Goal: Information Seeking & Learning: Check status

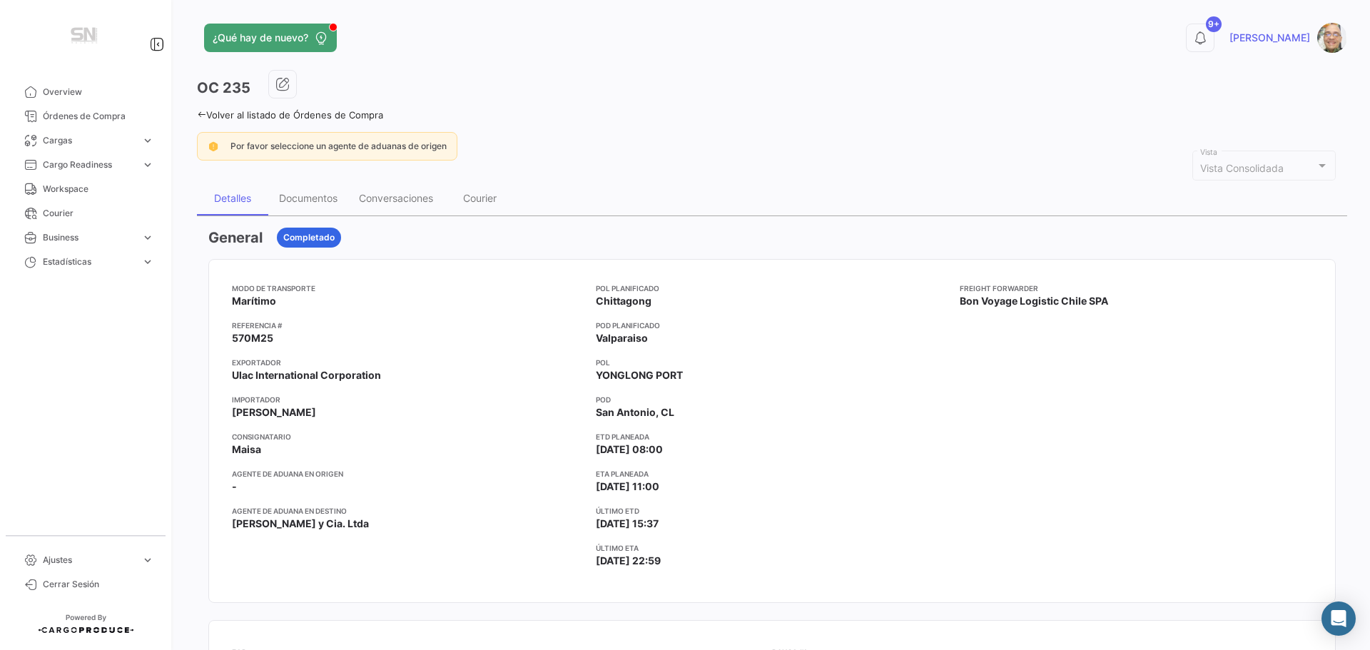
click at [198, 116] on icon at bounding box center [201, 114] width 9 height 9
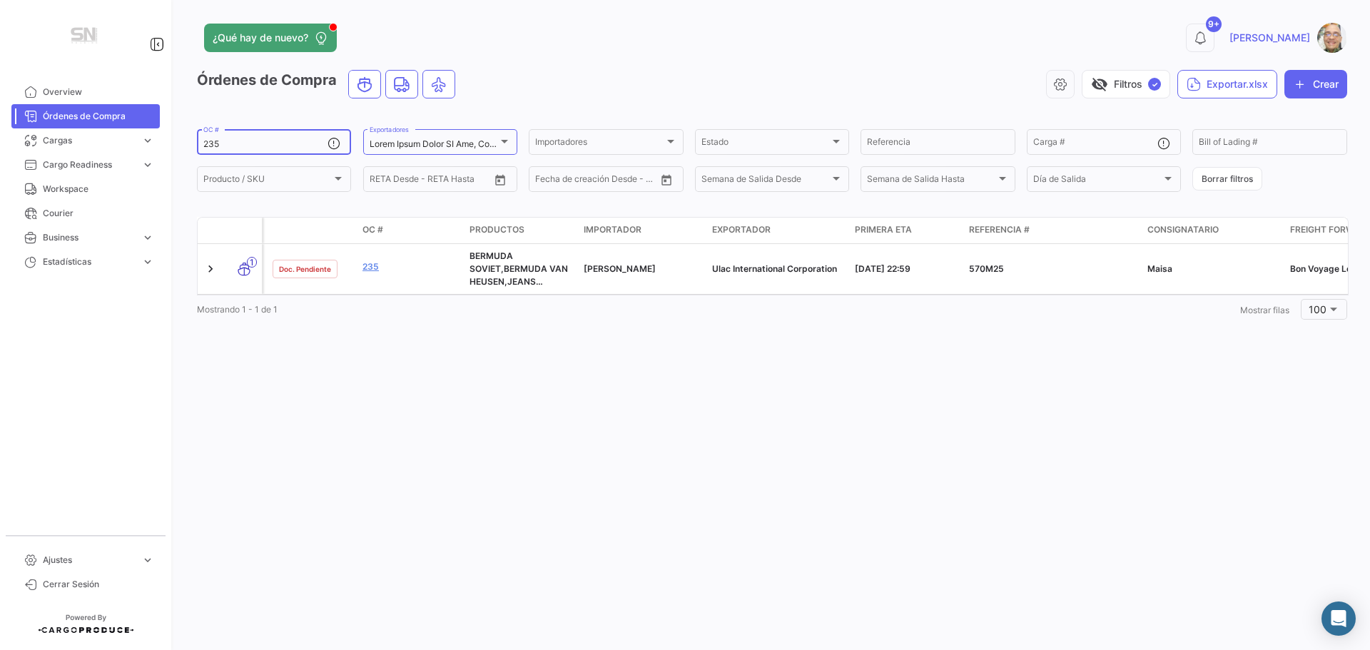
click at [255, 143] on input "235" at bounding box center [265, 144] width 124 height 10
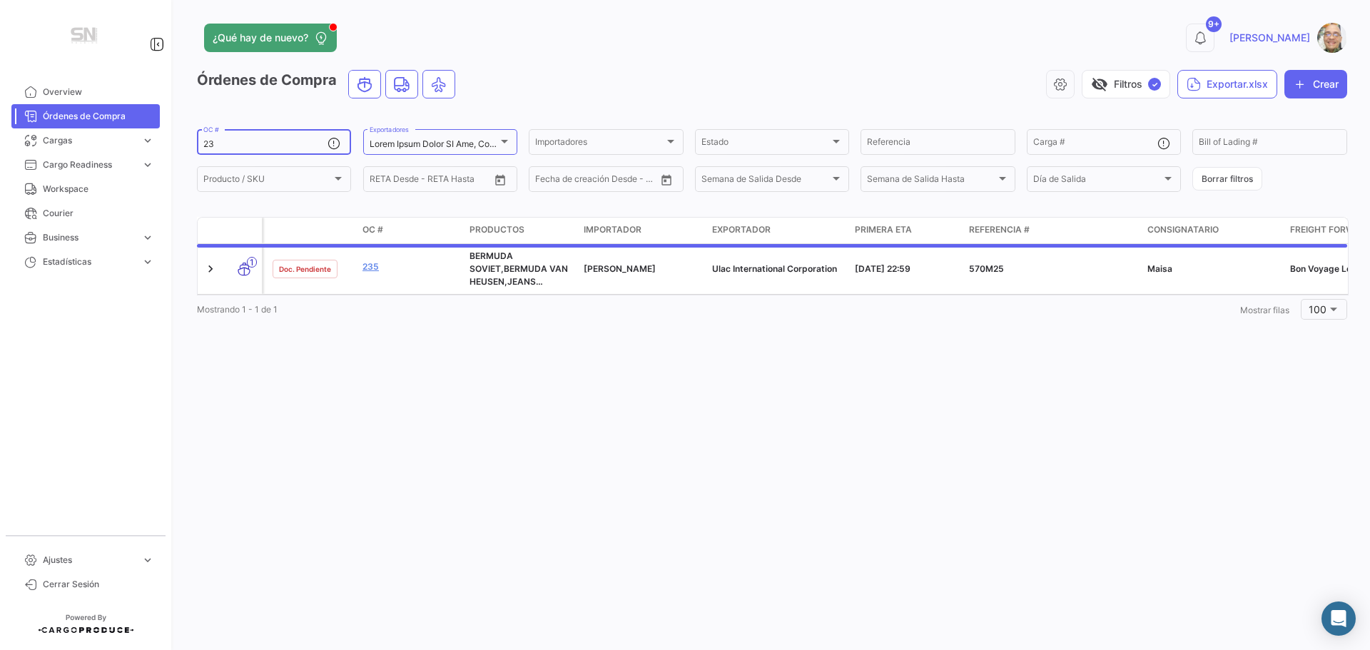
type input "2"
click at [929, 149] on input "Referencia" at bounding box center [937, 144] width 141 height 10
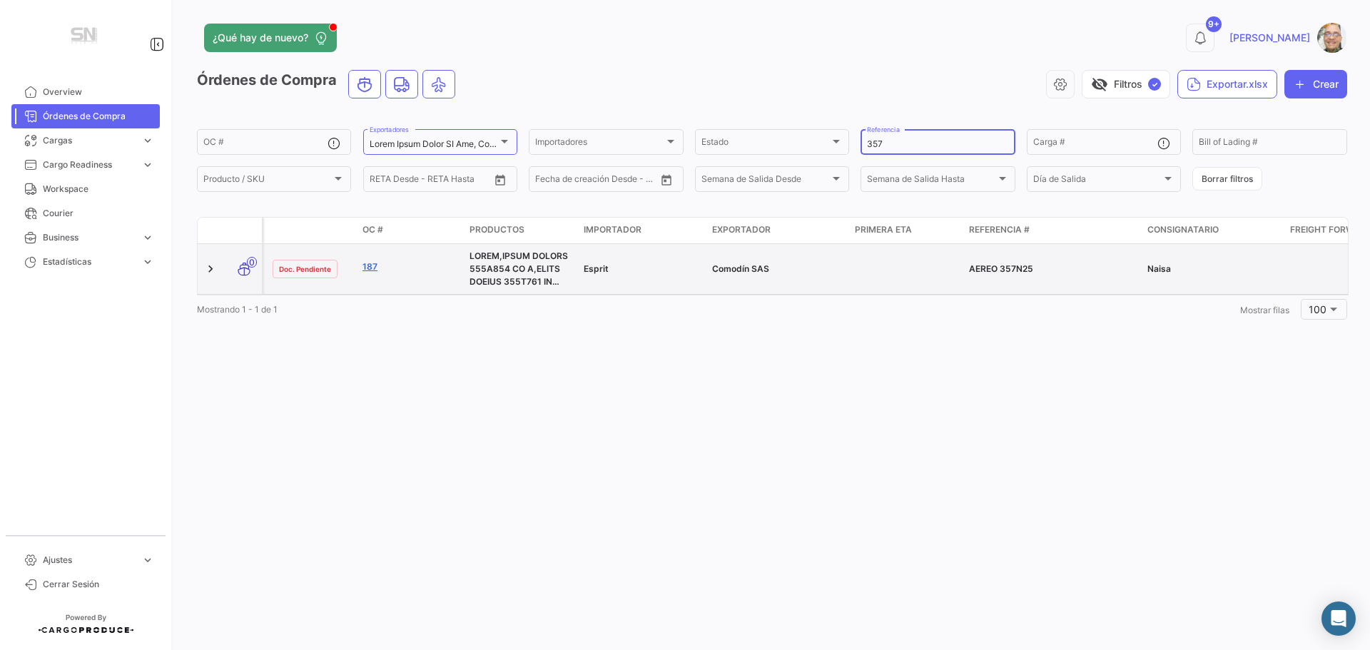
type input "357"
click at [370, 265] on link "187" at bounding box center [410, 266] width 96 height 13
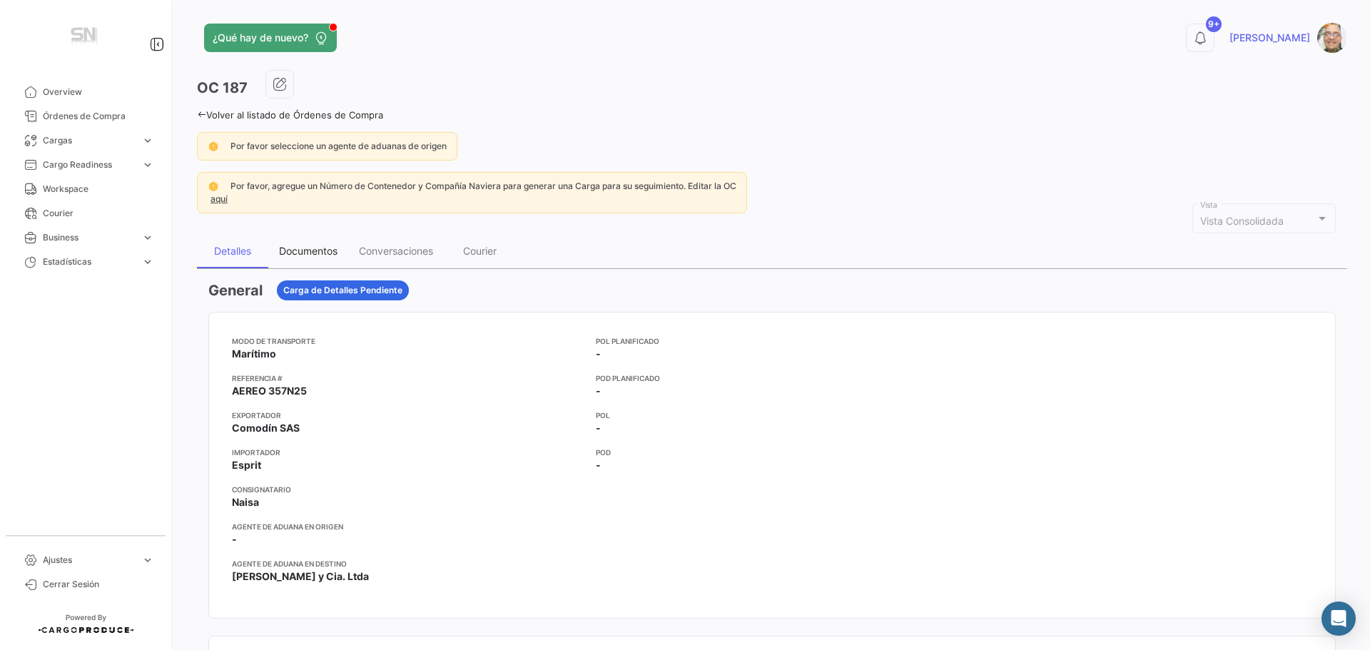
click at [303, 252] on div "Documentos" at bounding box center [308, 251] width 58 height 12
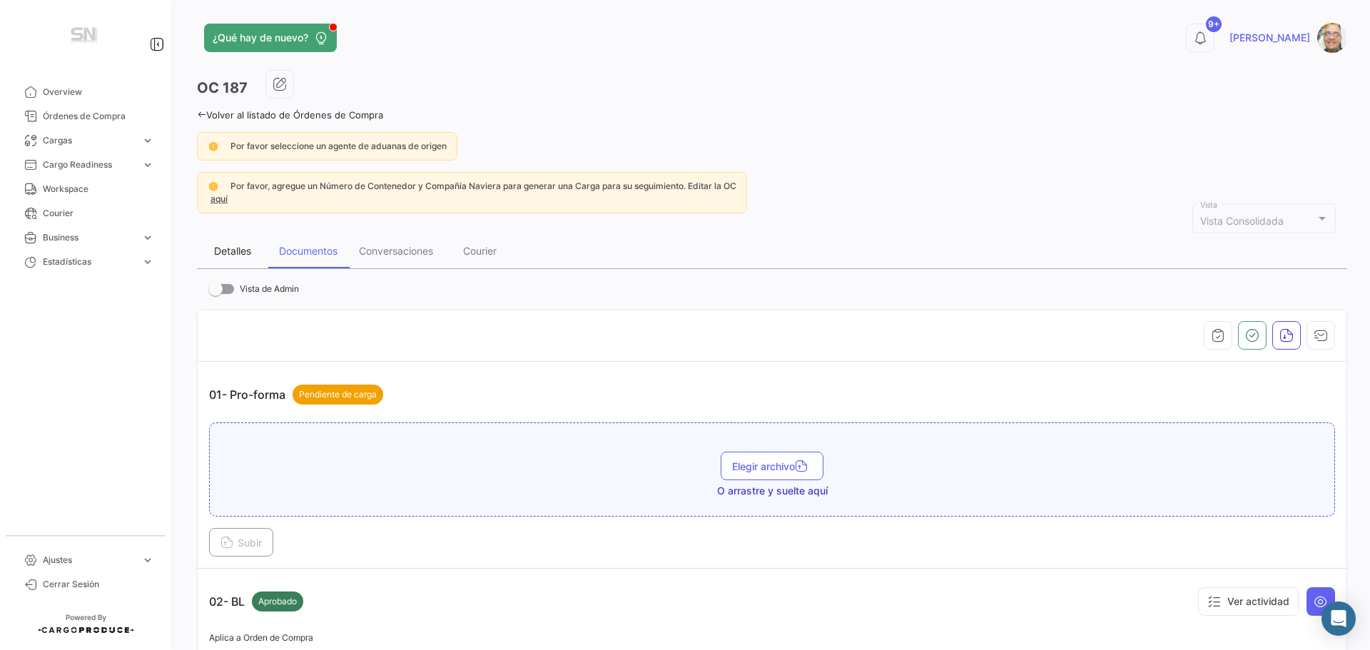
click at [235, 240] on div "Detalles" at bounding box center [232, 251] width 71 height 34
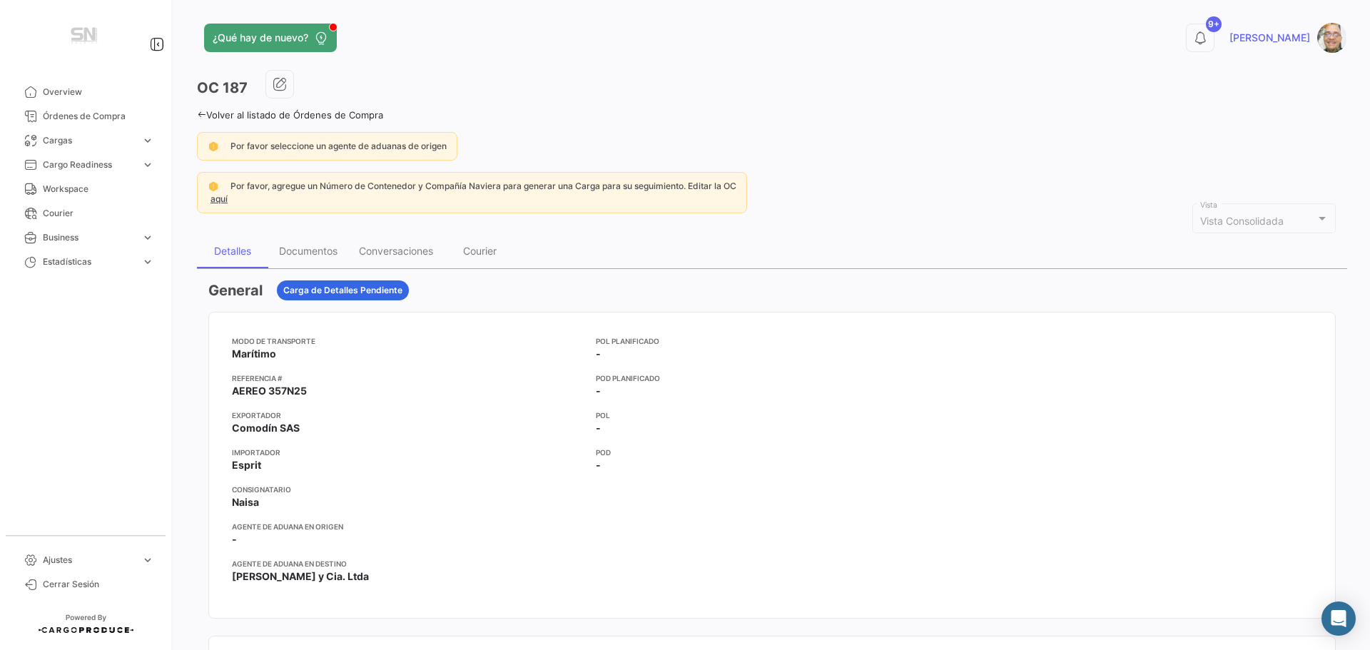
click at [198, 109] on link "Volver al listado de Órdenes de Compra" at bounding box center [290, 114] width 186 height 11
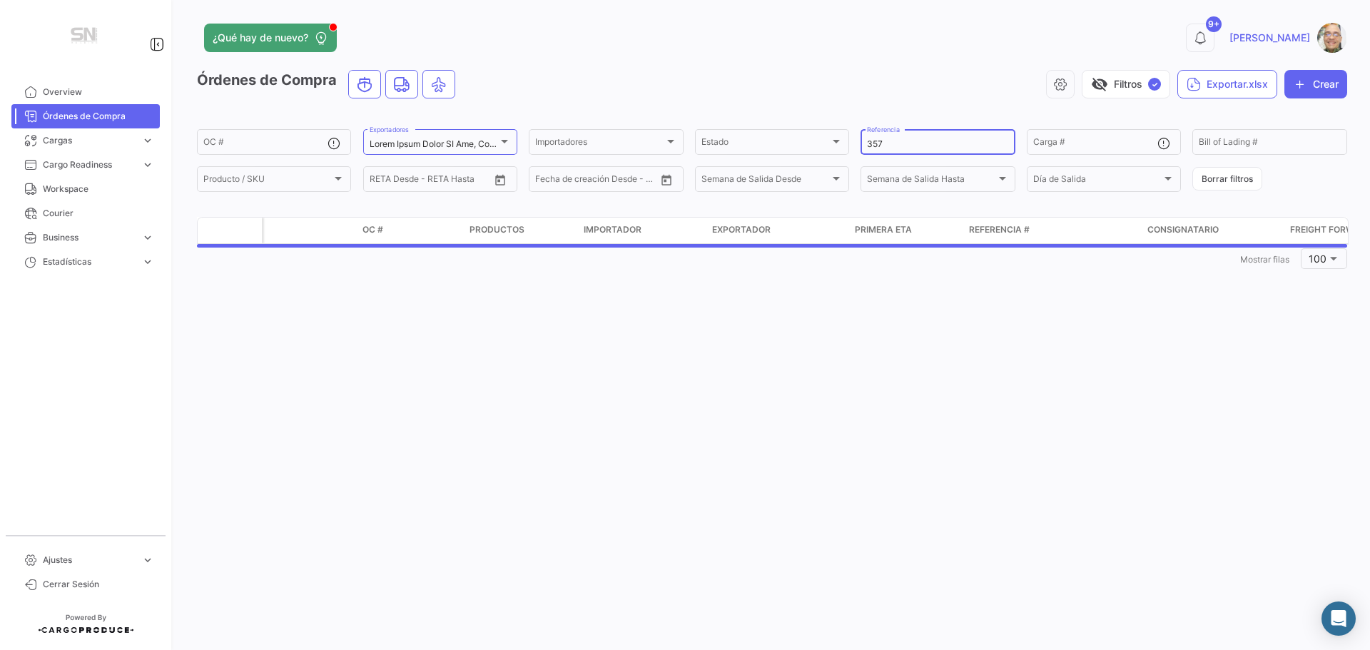
click at [891, 144] on input "357" at bounding box center [937, 144] width 141 height 10
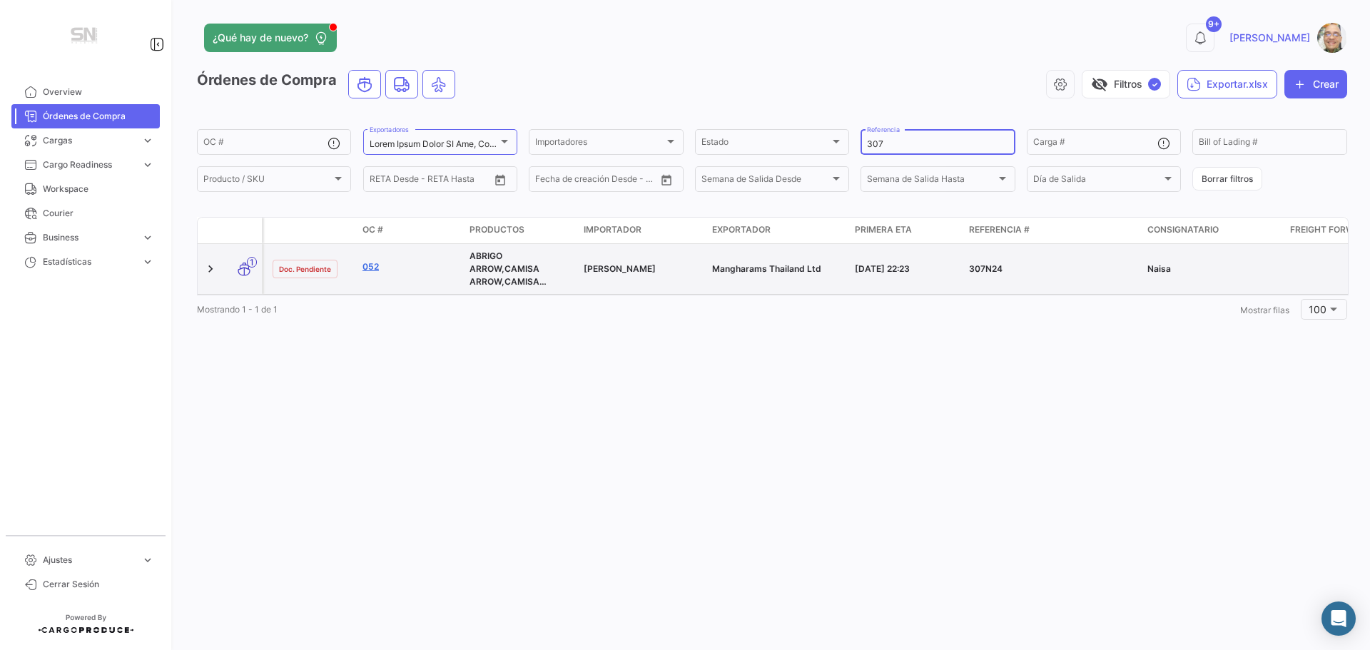
type input "307"
click at [367, 268] on link "052" at bounding box center [410, 266] width 96 height 13
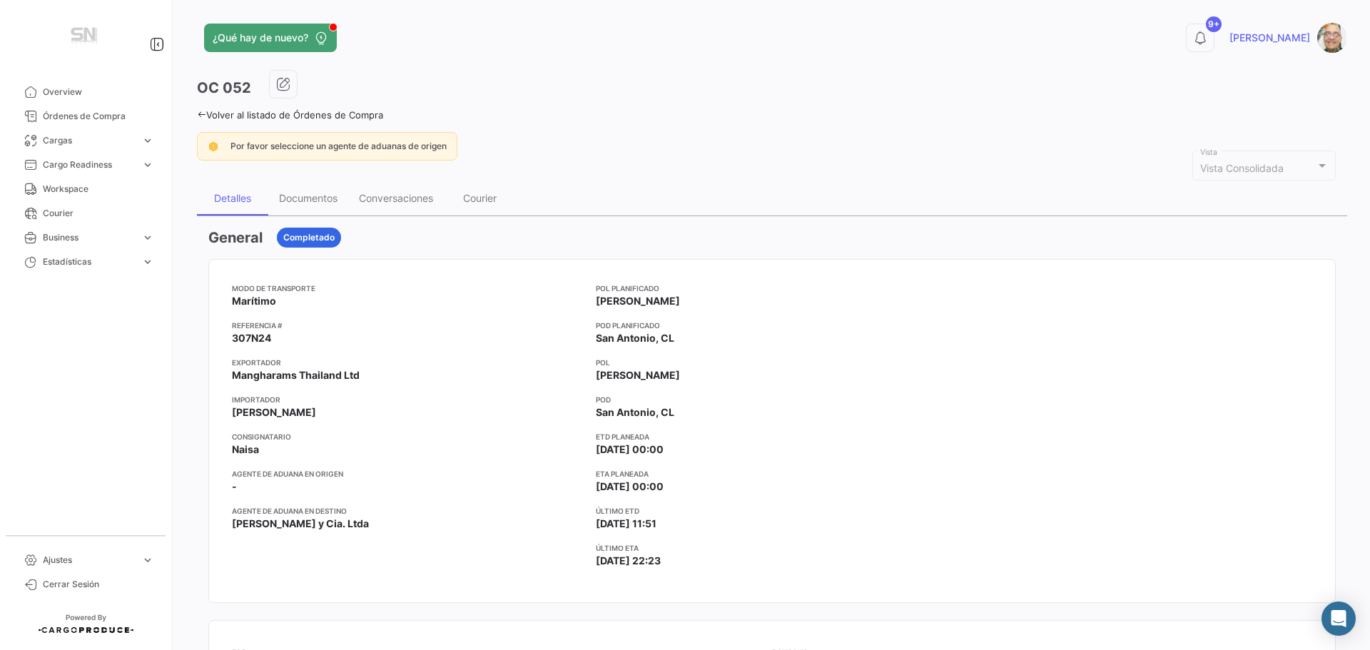
click at [199, 111] on icon at bounding box center [201, 114] width 9 height 9
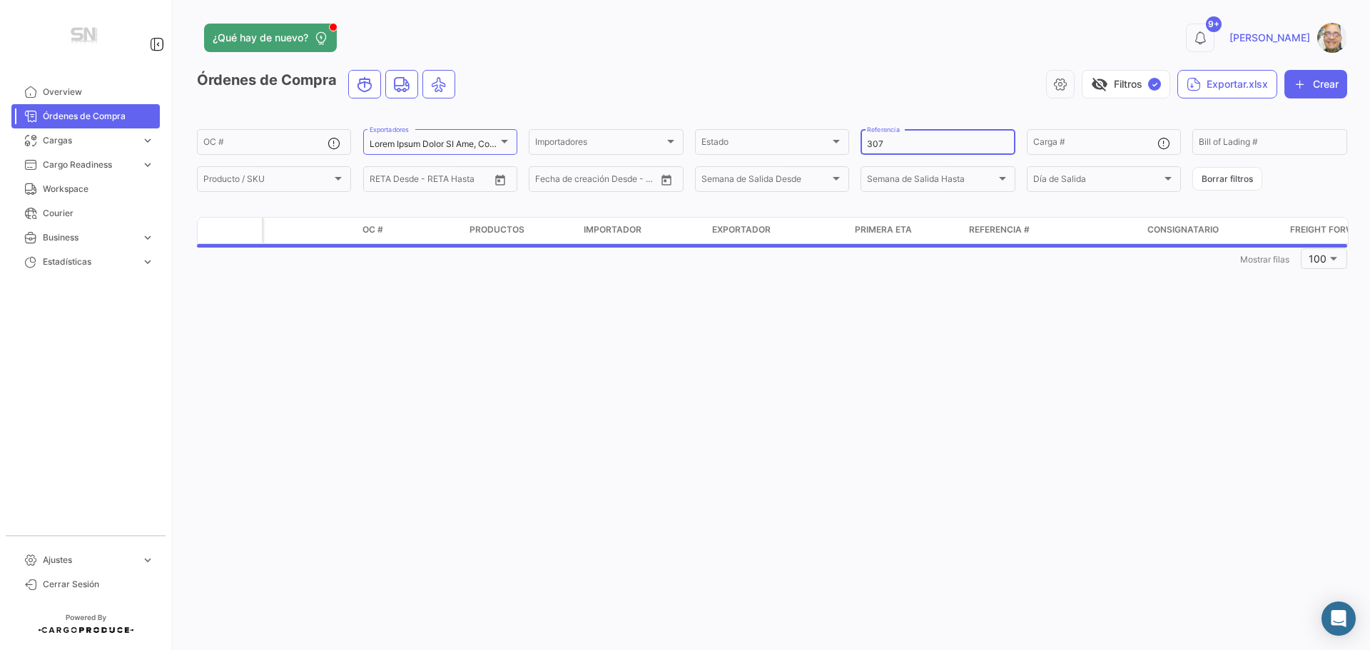
click at [906, 146] on input "307" at bounding box center [937, 144] width 141 height 10
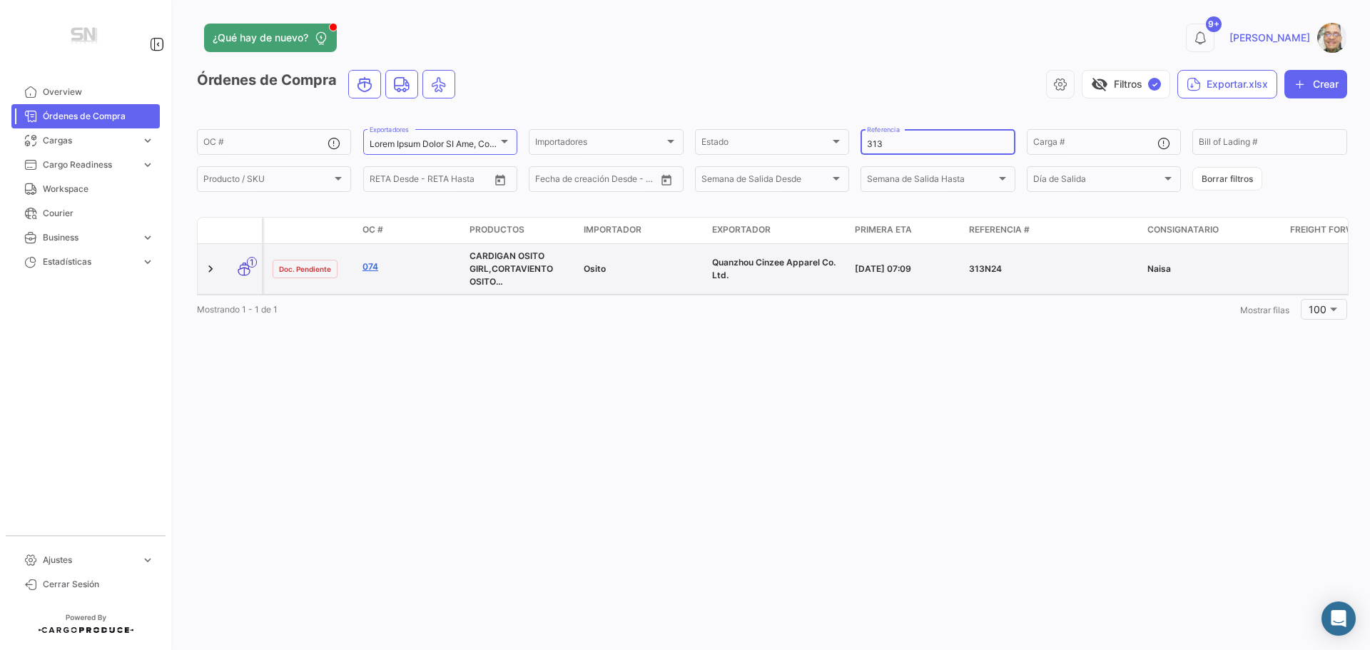
type input "313"
click at [371, 262] on link "074" at bounding box center [410, 266] width 96 height 13
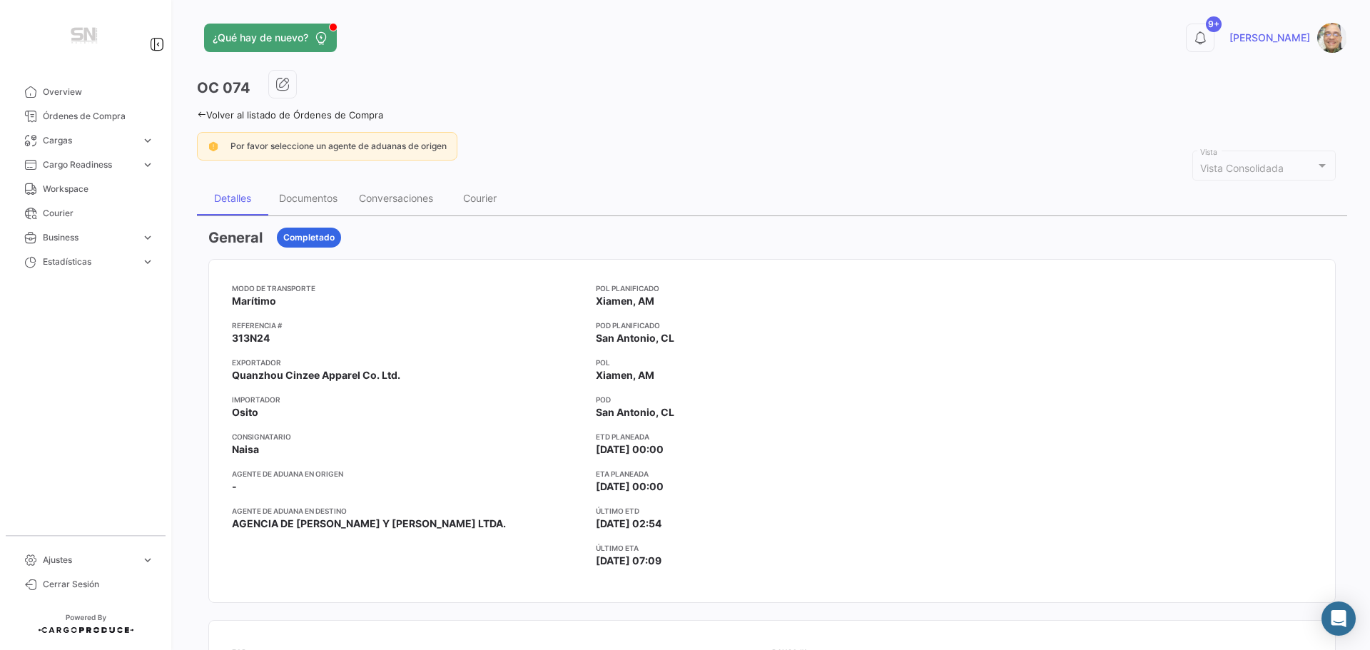
click at [200, 109] on link "Volver al listado de Órdenes de Compra" at bounding box center [290, 114] width 186 height 11
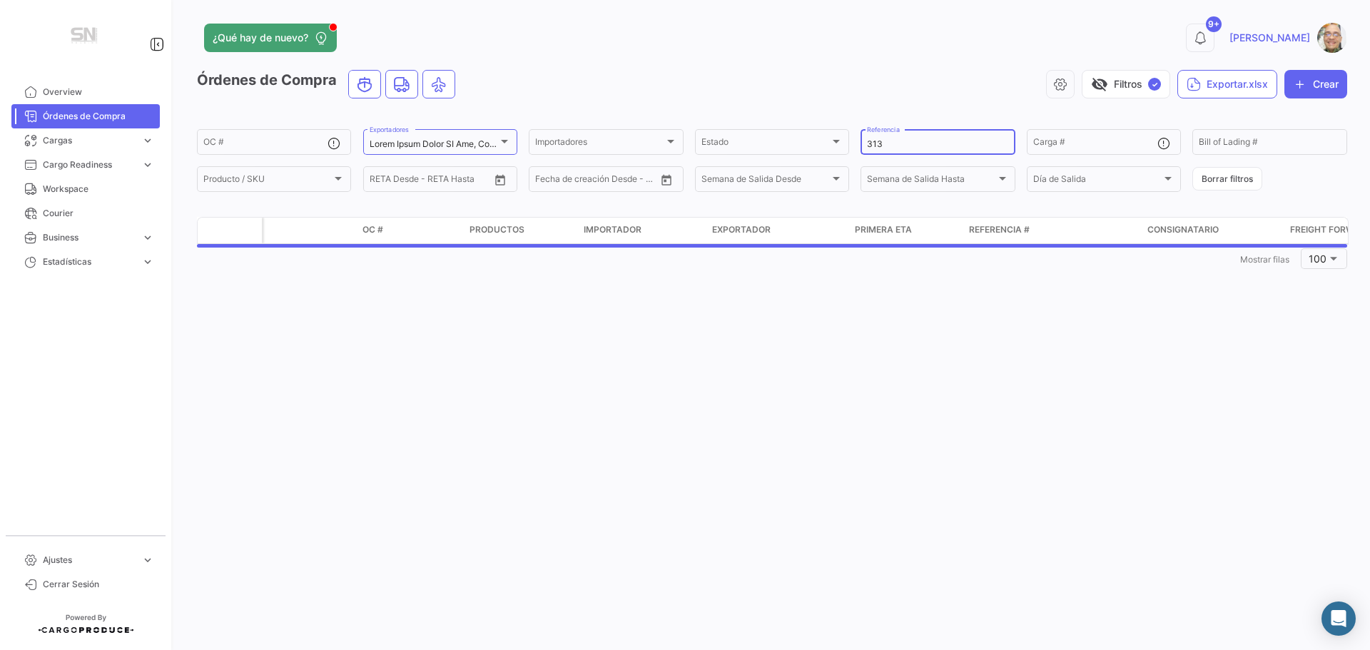
click at [903, 148] on input "313" at bounding box center [937, 144] width 141 height 10
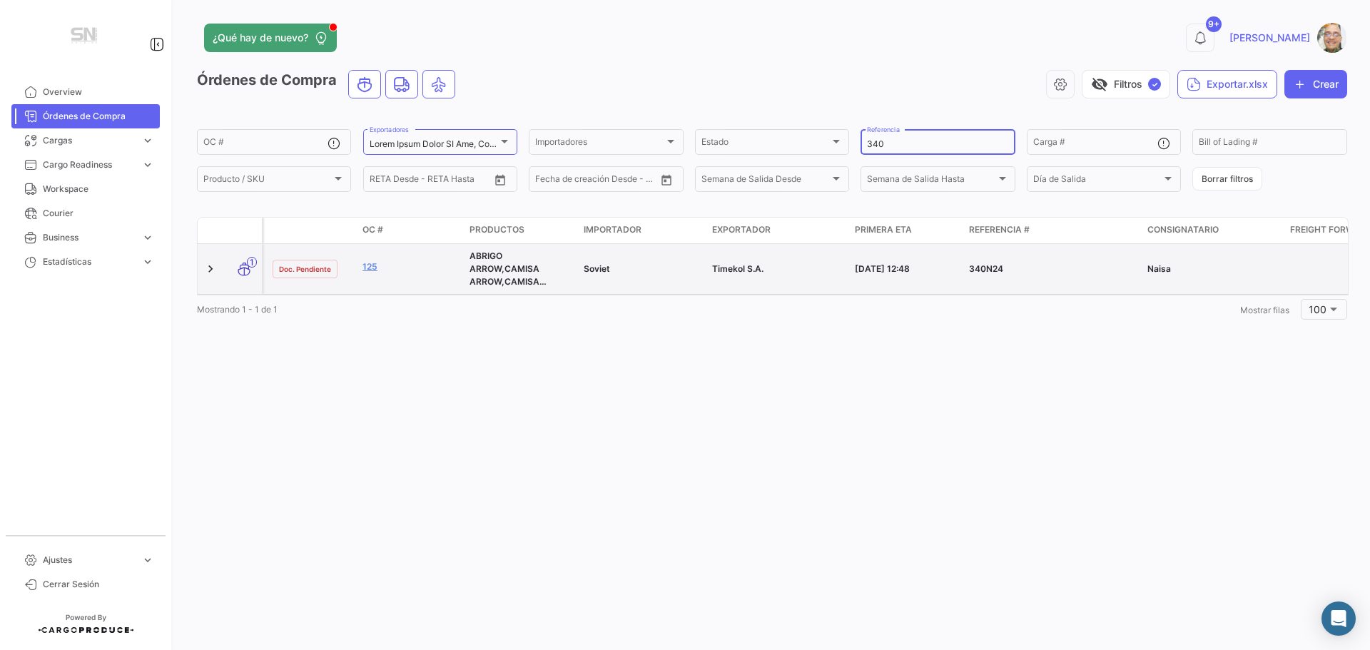
type input "340"
click at [362, 267] on datatable-body-cell "125" at bounding box center [410, 269] width 107 height 50
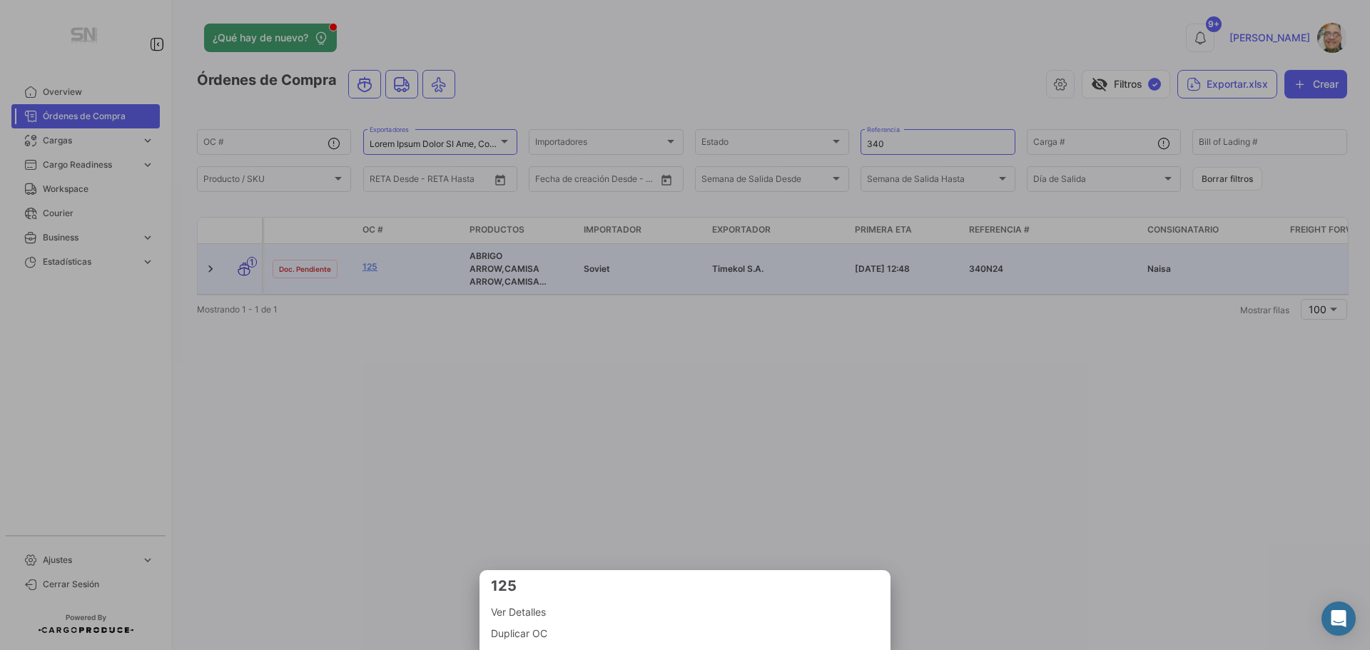
click at [540, 613] on span "Ver Detalles" at bounding box center [685, 611] width 388 height 17
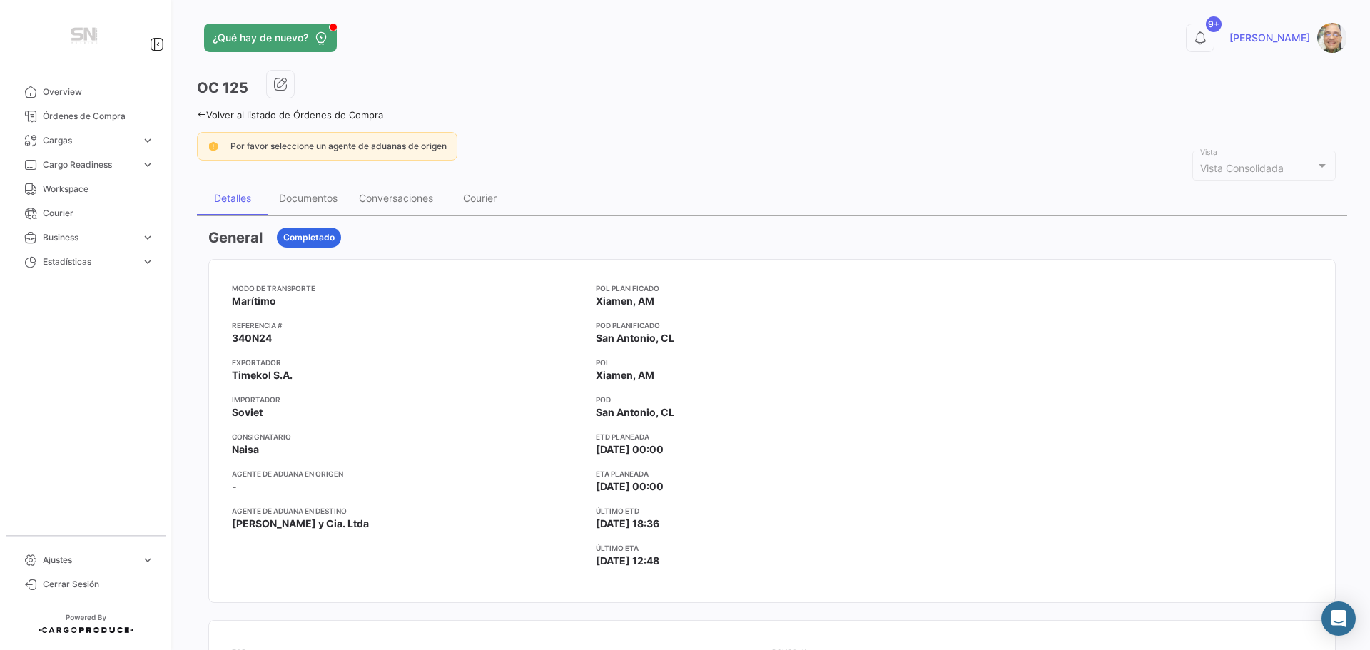
scroll to position [214, 0]
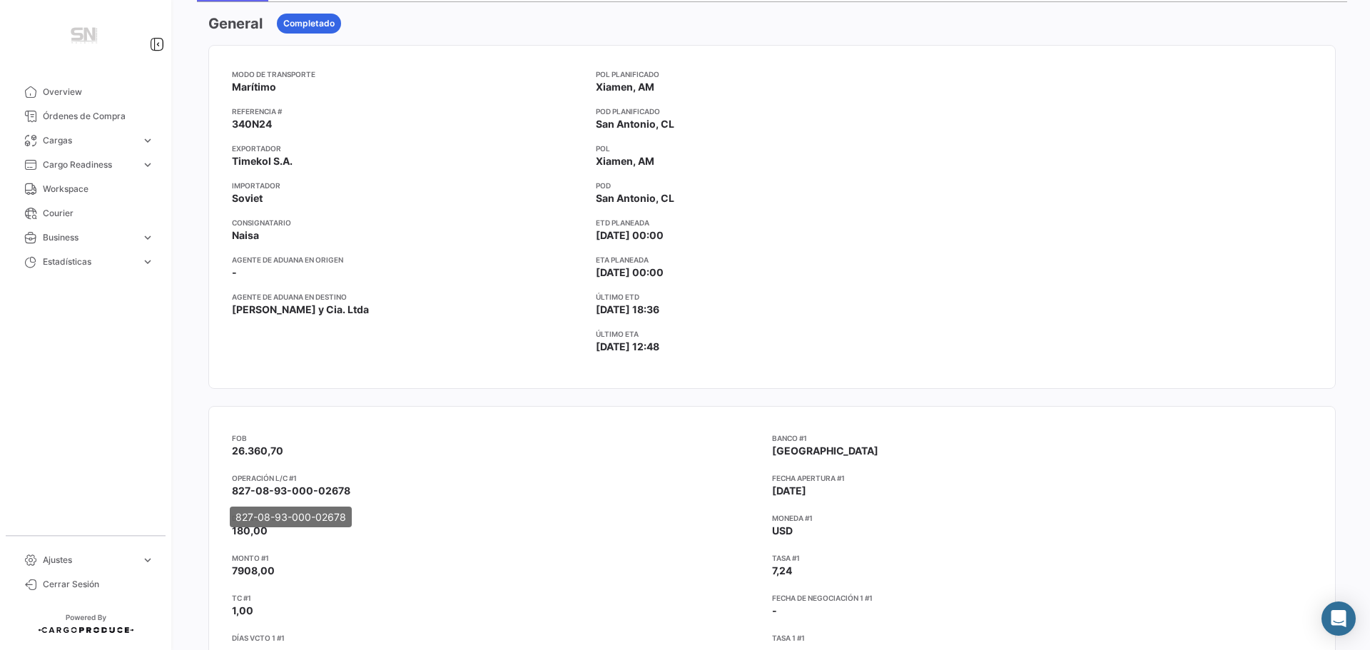
drag, startPoint x: 348, startPoint y: 487, endPoint x: 234, endPoint y: 495, distance: 114.4
click at [234, 495] on span "827-08-93-000-02678" at bounding box center [291, 490] width 118 height 12
copy span "827-08-93-000-02678"
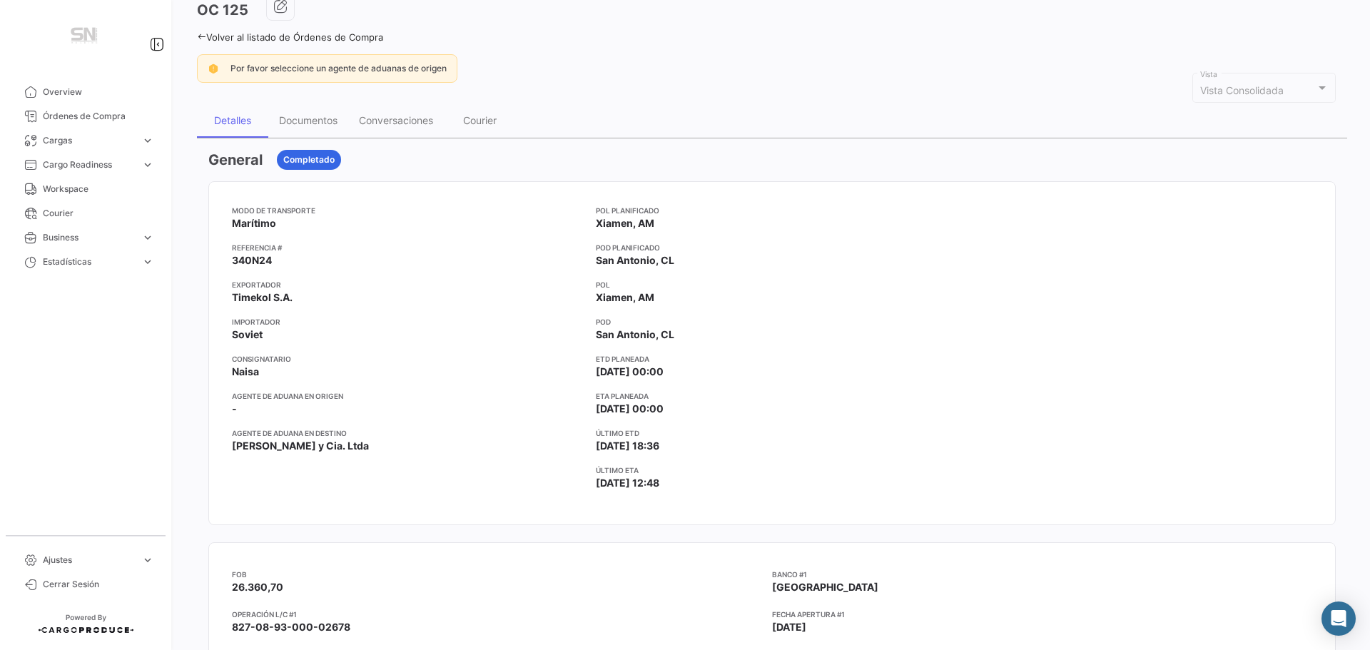
scroll to position [0, 0]
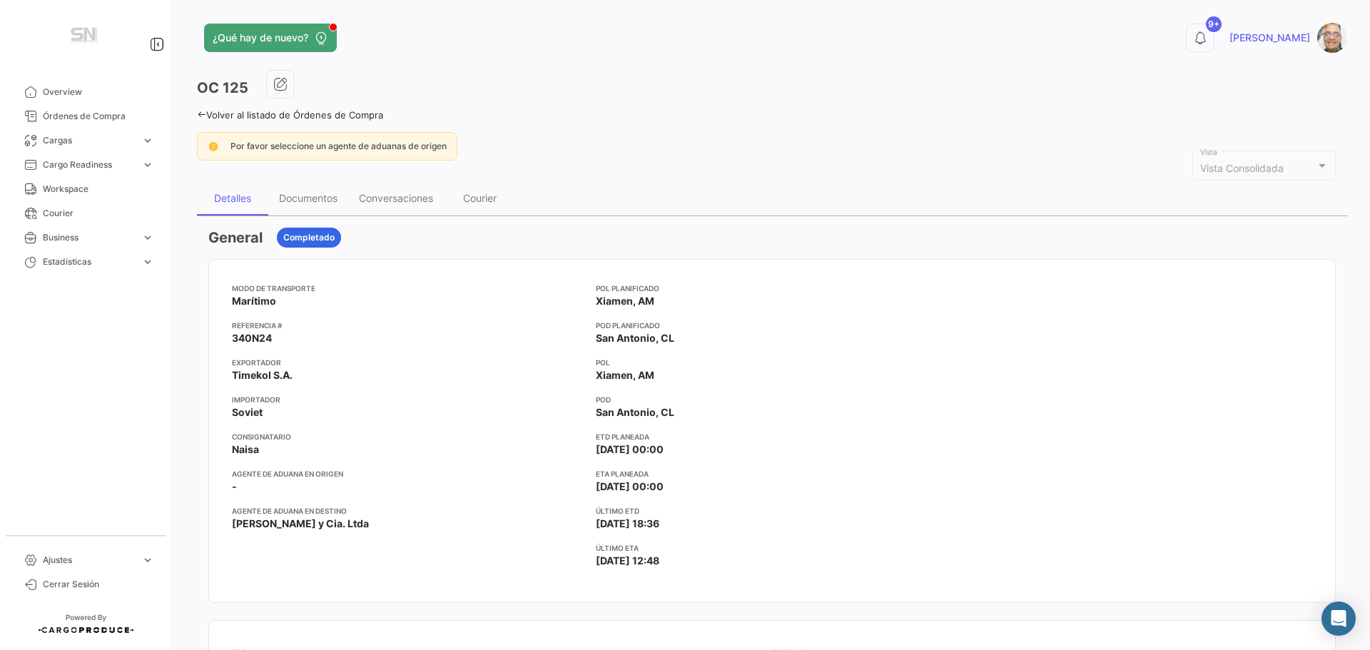
click at [200, 110] on icon at bounding box center [201, 114] width 9 height 9
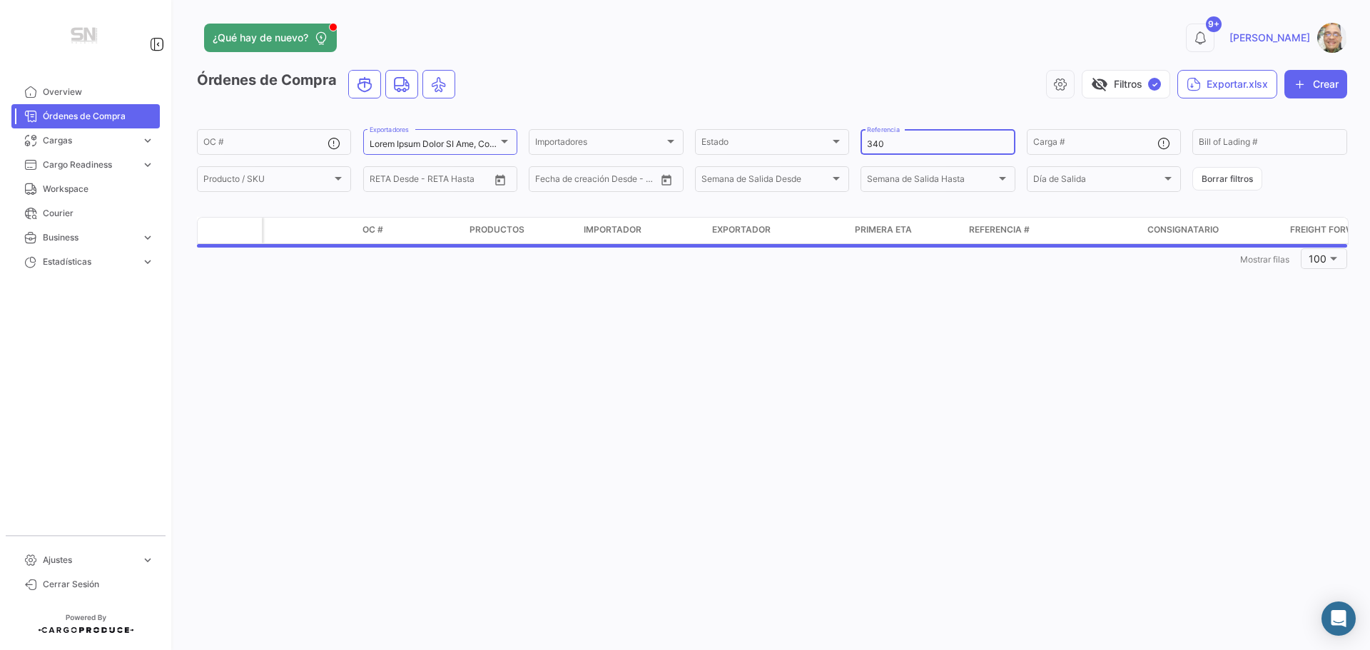
click at [908, 143] on input "340" at bounding box center [937, 144] width 141 height 10
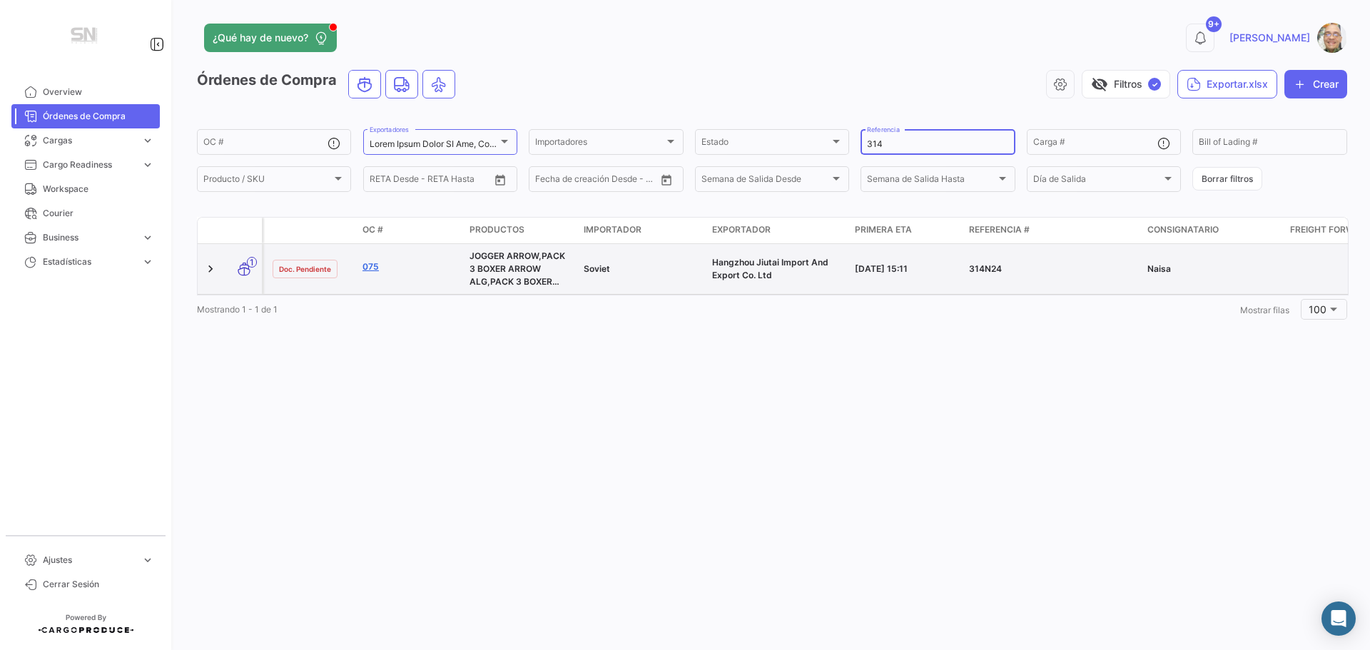
type input "314"
click at [373, 262] on link "075" at bounding box center [410, 266] width 96 height 13
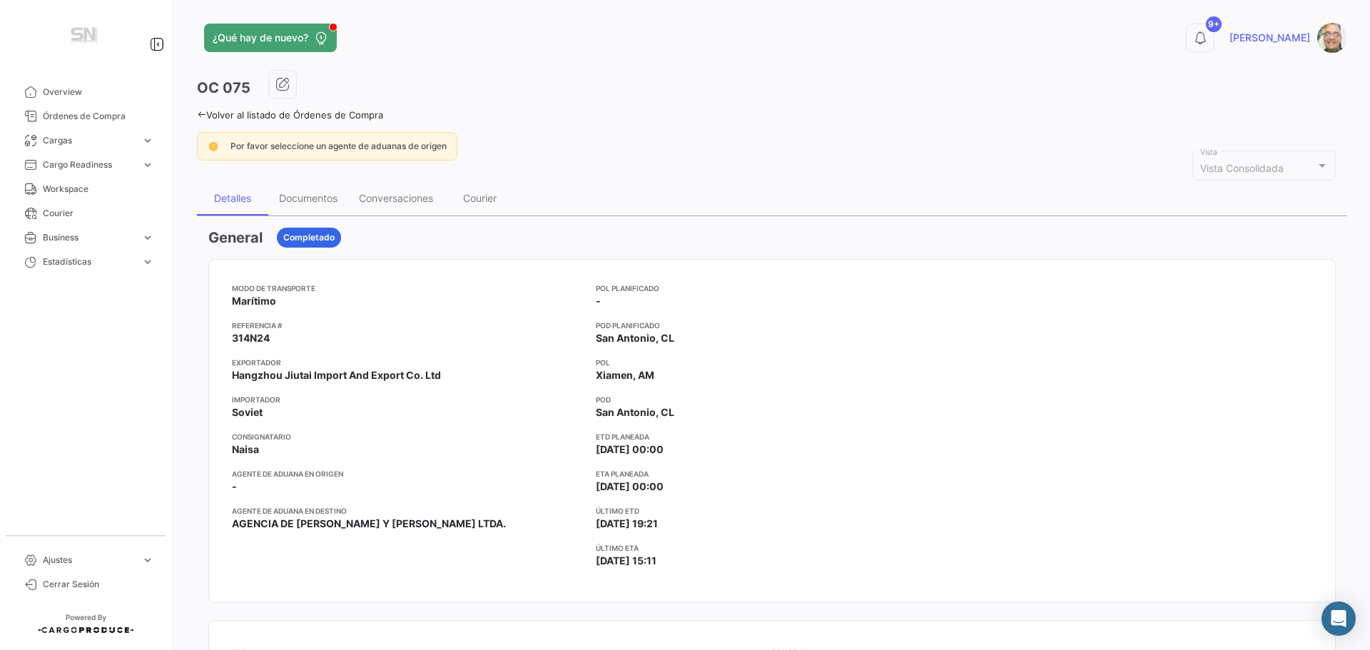
click at [203, 115] on icon at bounding box center [201, 114] width 9 height 9
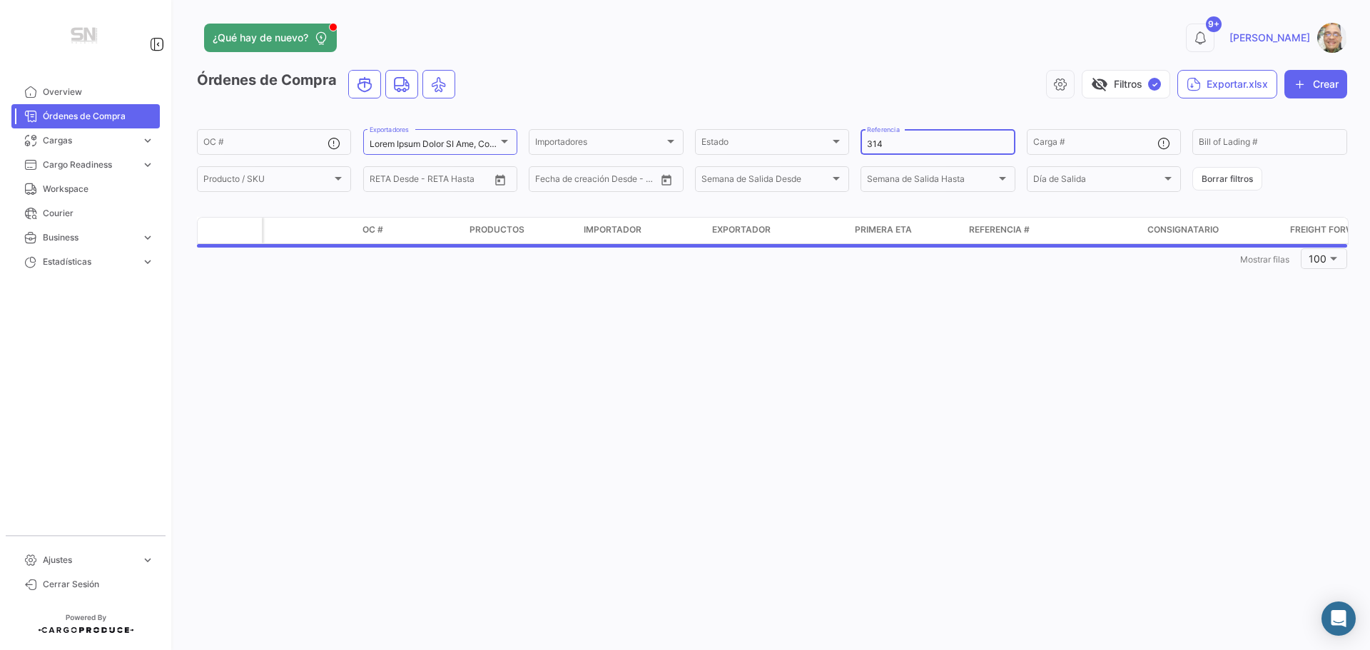
click at [911, 140] on input "314" at bounding box center [937, 144] width 141 height 10
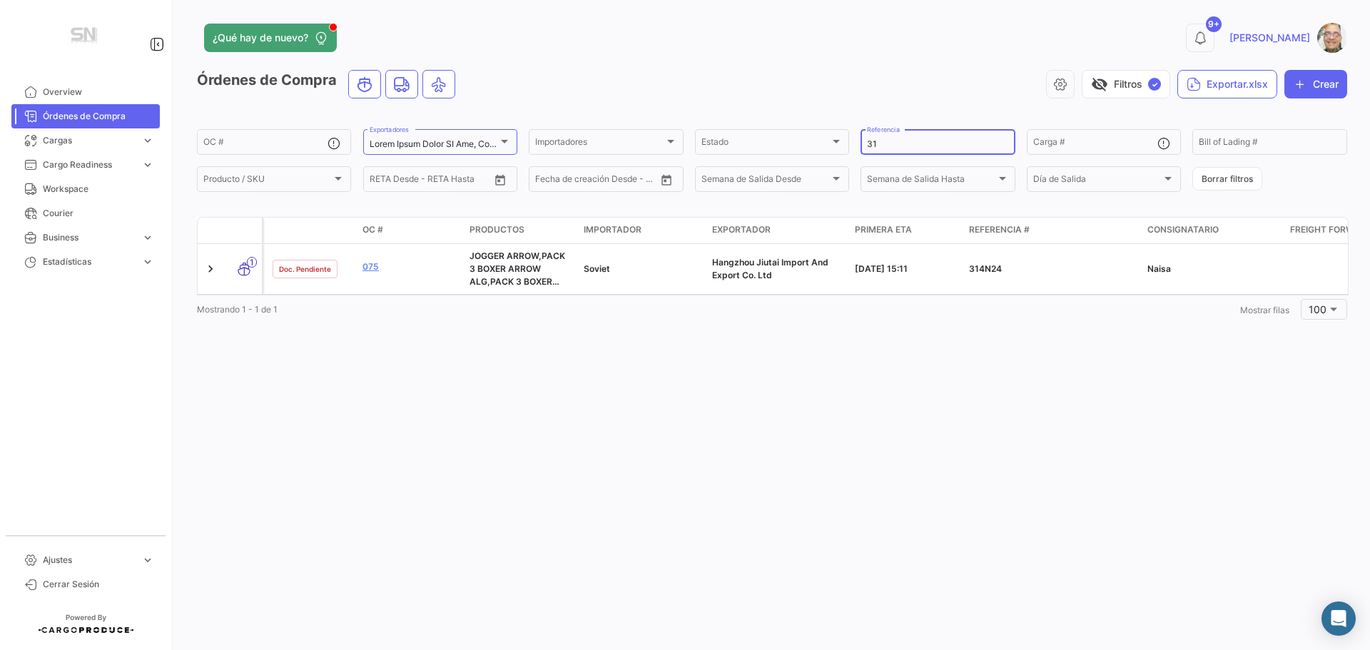
type input "3"
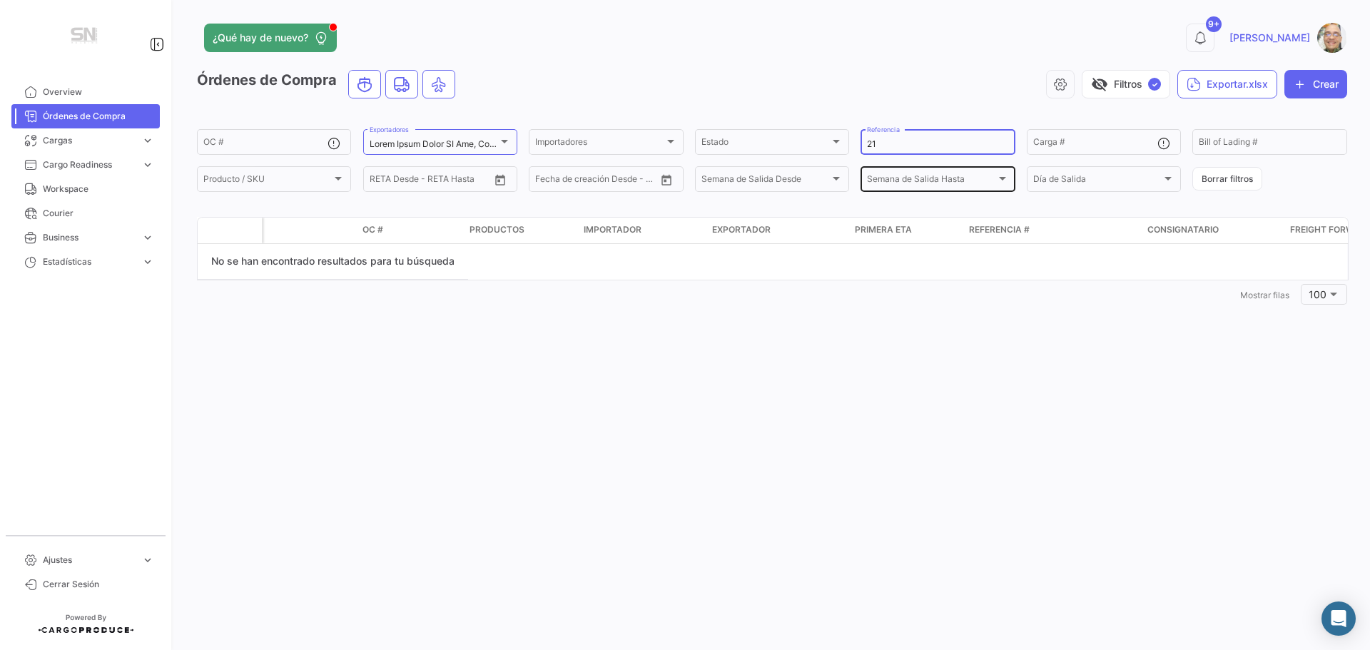
type input "2"
type input "219"
click at [500, 142] on div at bounding box center [504, 141] width 13 height 11
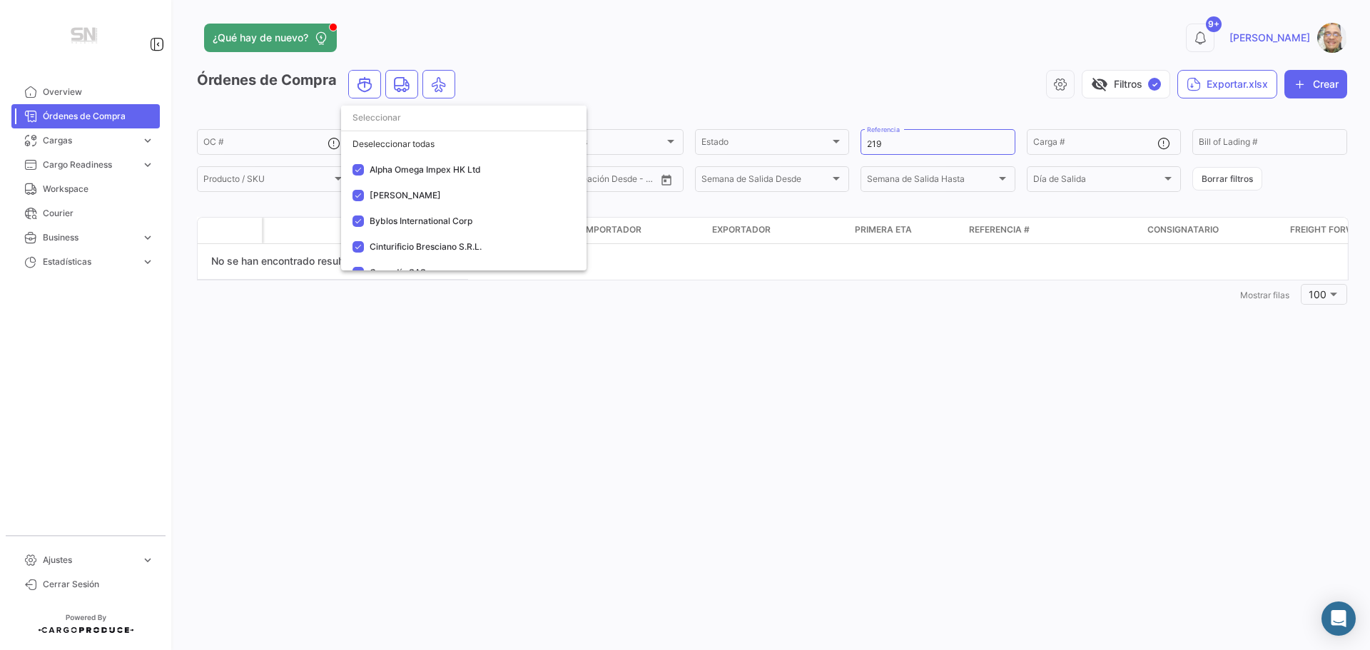
click at [626, 57] on div at bounding box center [685, 325] width 1370 height 650
